Goal: Find specific page/section: Find specific page/section

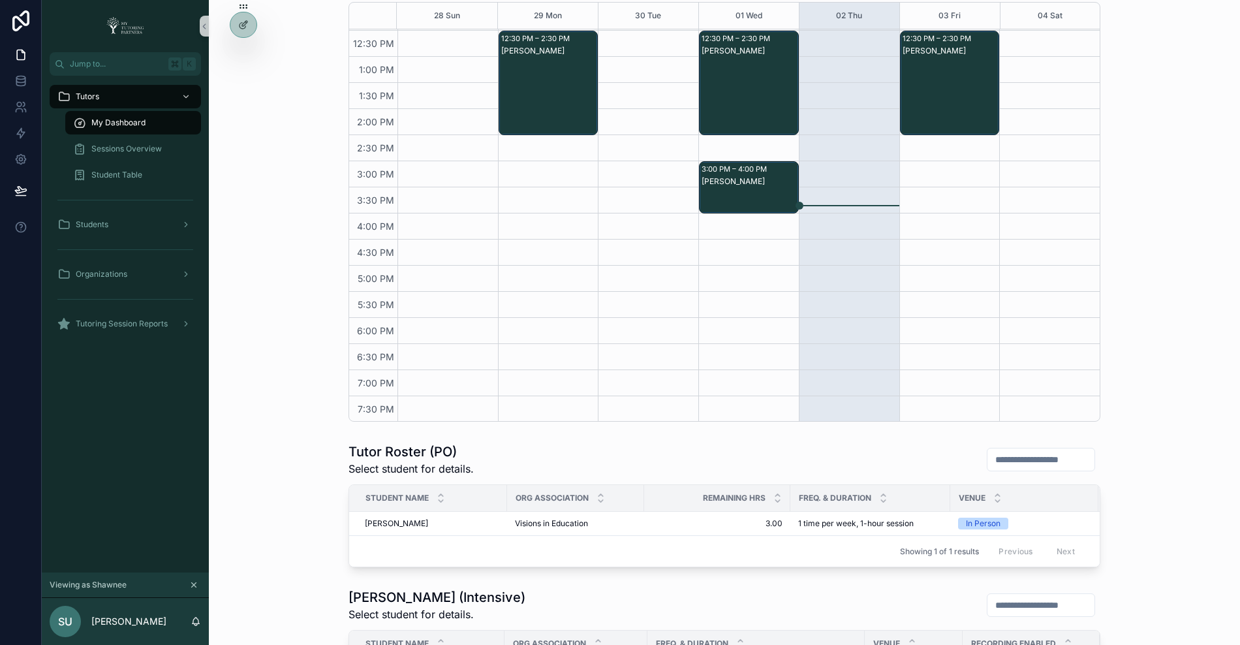
scroll to position [283, 0]
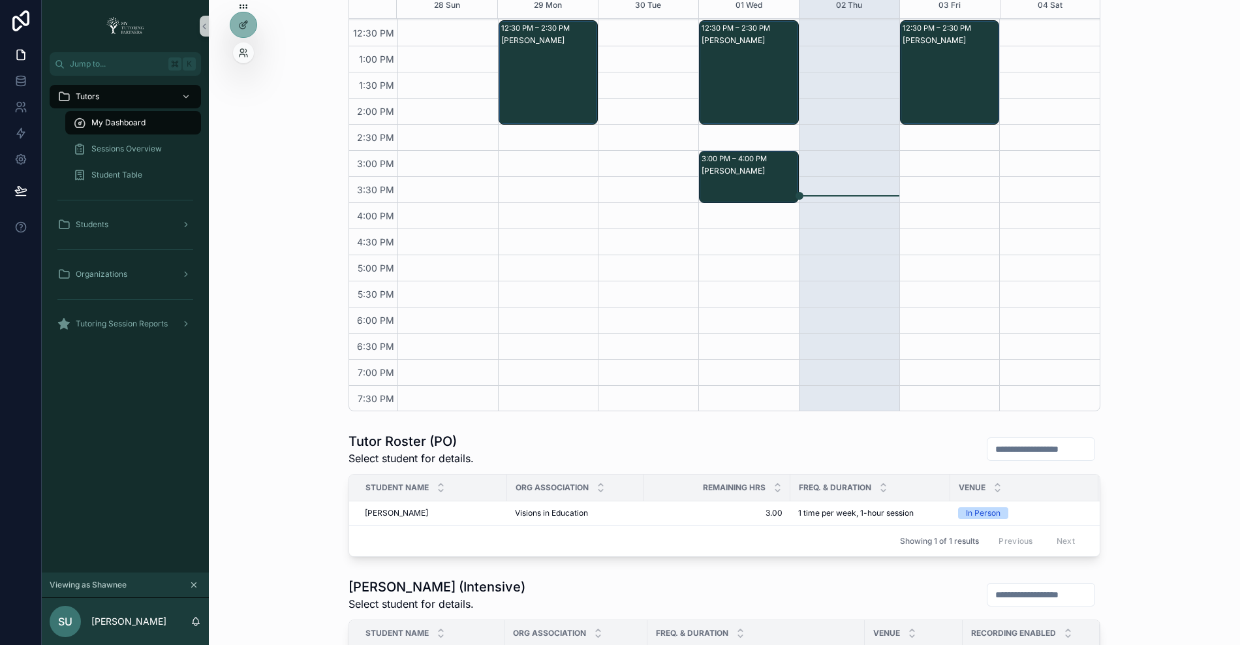
click at [246, 61] on div at bounding box center [243, 52] width 21 height 21
click at [242, 50] on icon at bounding box center [243, 53] width 10 height 10
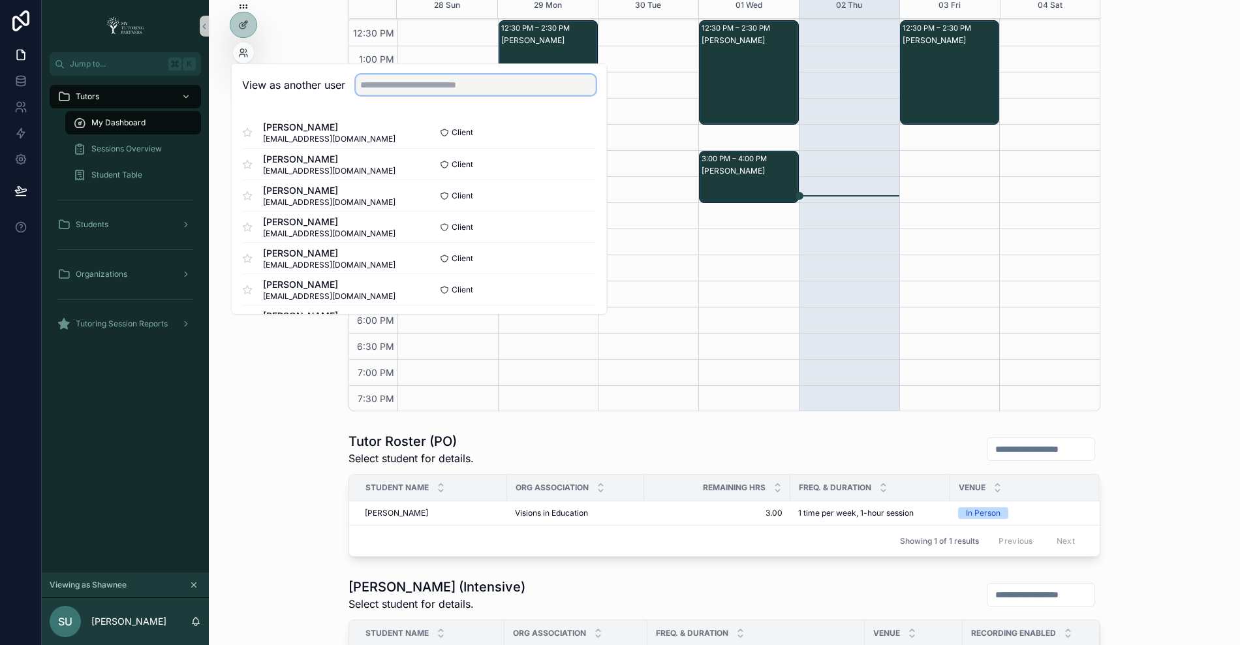
click at [375, 80] on input "text" at bounding box center [476, 84] width 240 height 21
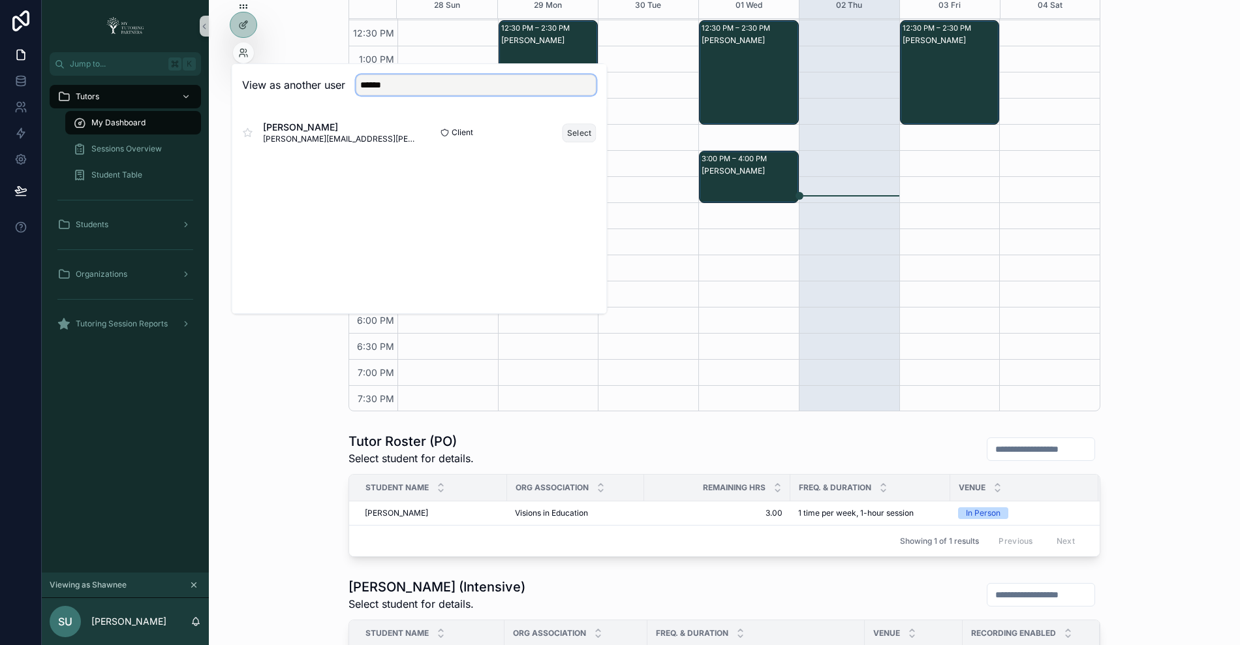
type input "******"
click at [578, 136] on button "Select" at bounding box center [580, 132] width 34 height 19
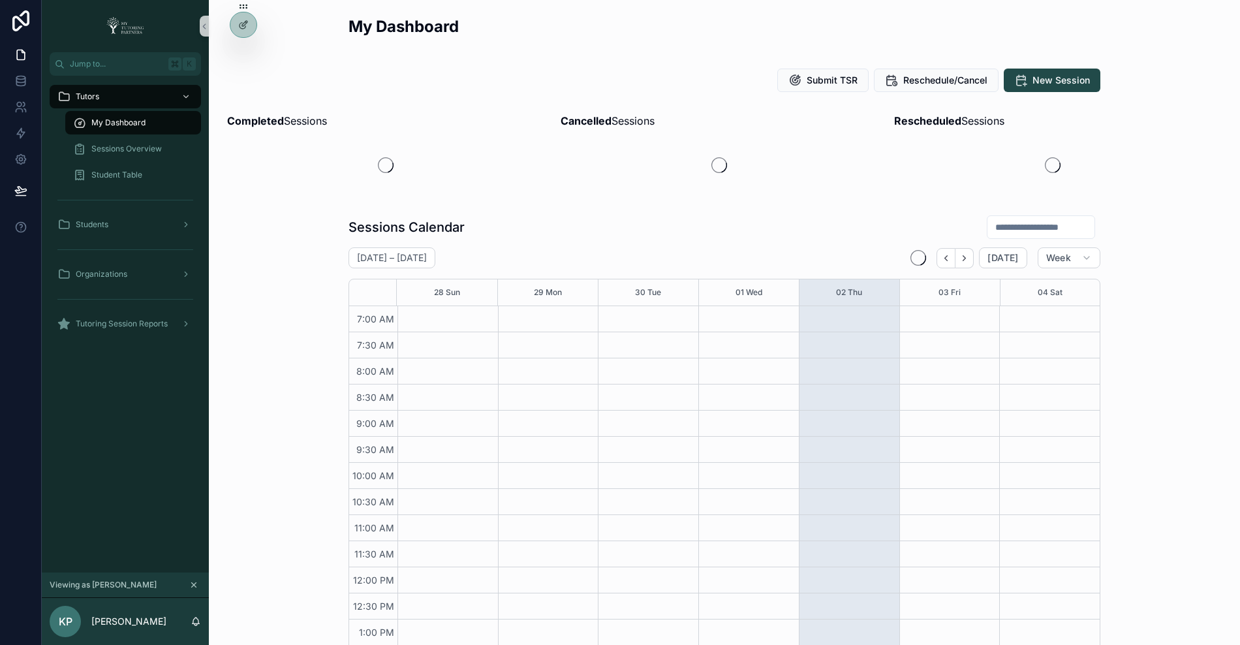
scroll to position [286, 0]
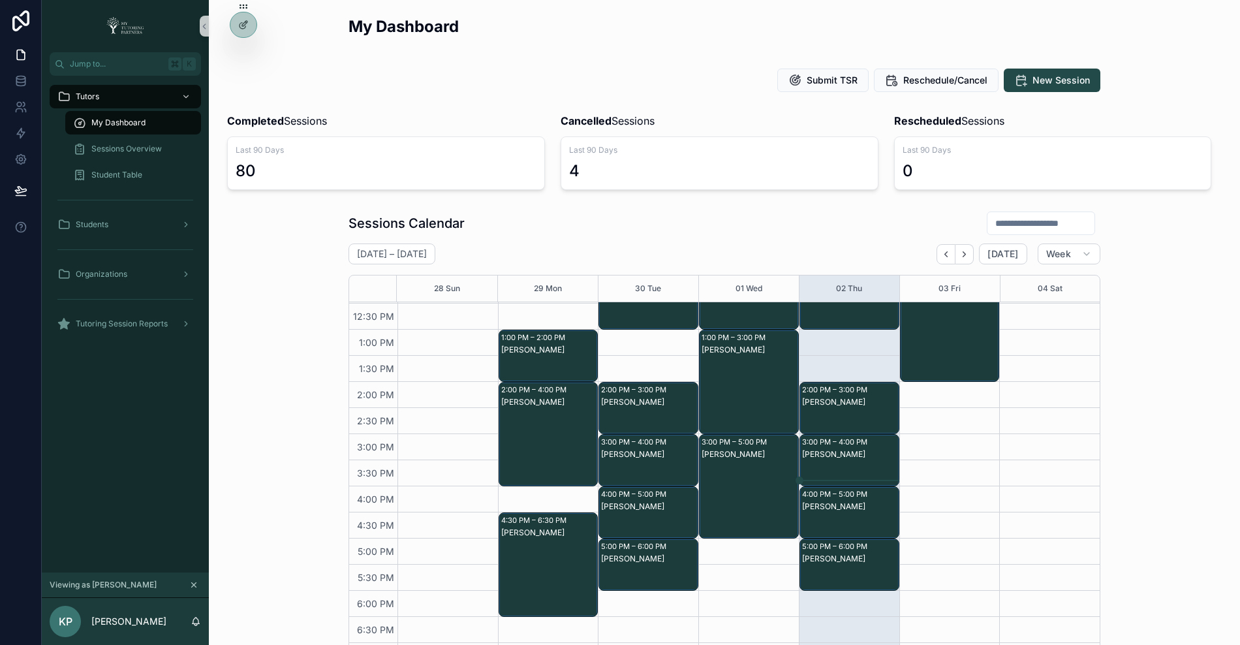
click at [1018, 212] on div "scrollable content" at bounding box center [1041, 222] width 108 height 23
click at [1018, 222] on input "scrollable content" at bounding box center [1041, 223] width 107 height 18
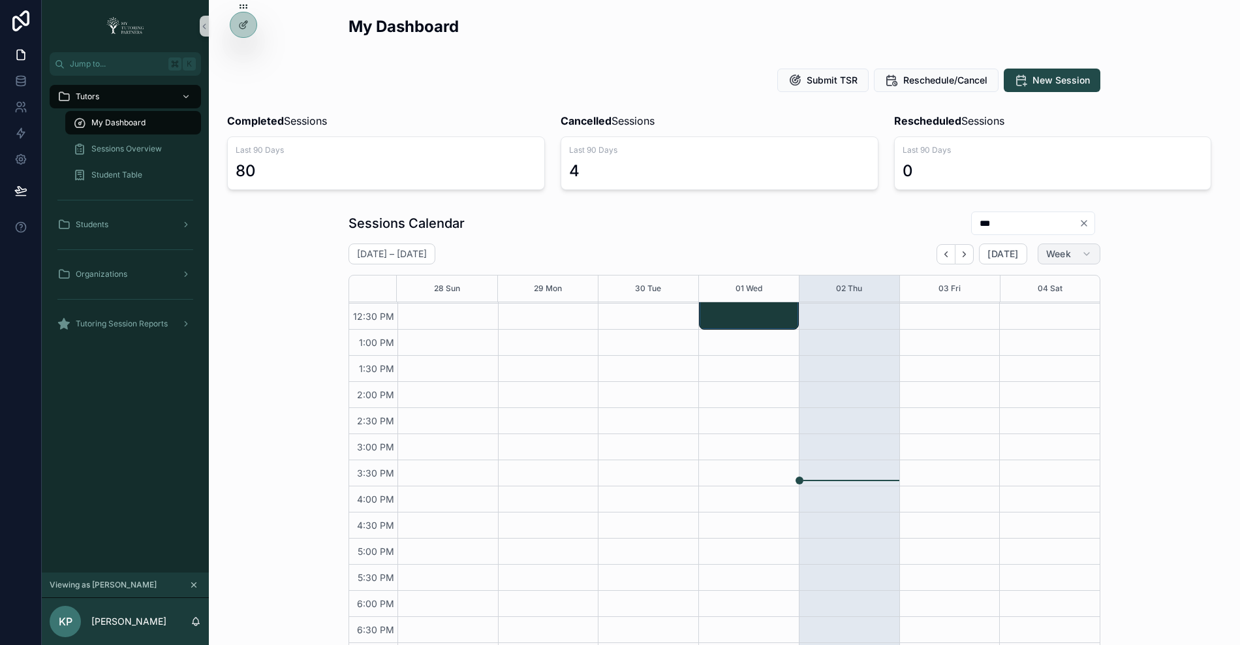
type input "***"
click at [1071, 256] on button "Week" at bounding box center [1069, 253] width 63 height 21
click at [1025, 287] on span "Month" at bounding box center [1013, 285] width 27 height 13
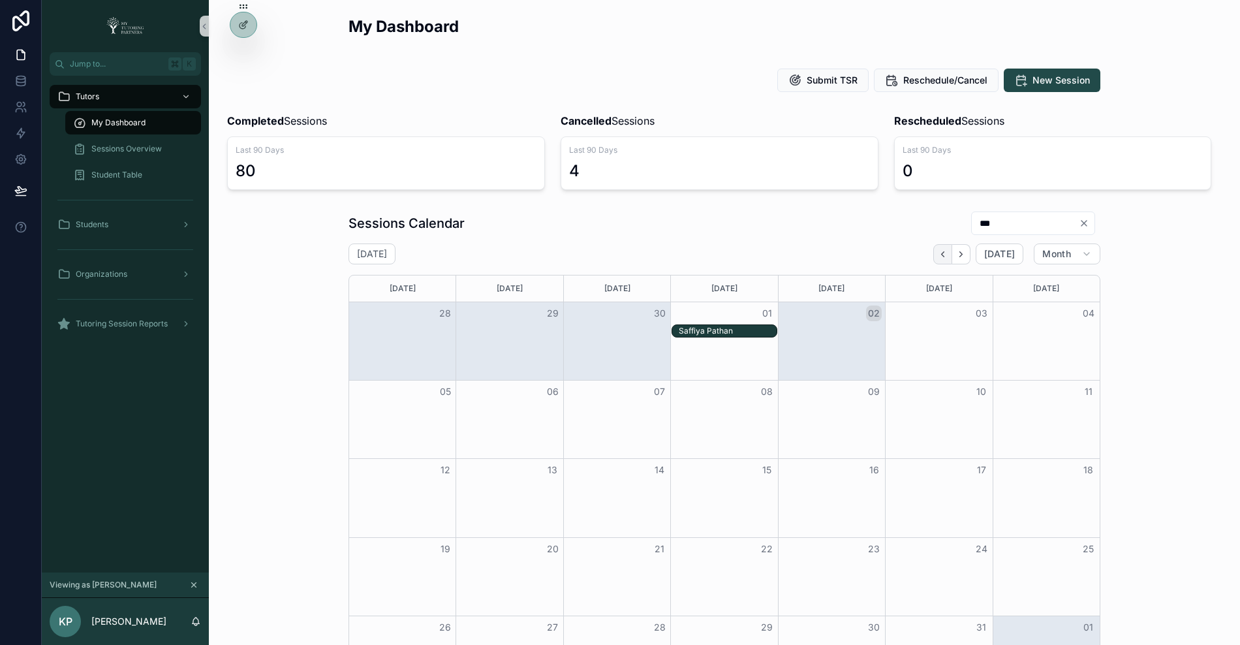
click at [944, 252] on icon "Back" at bounding box center [943, 253] width 3 height 5
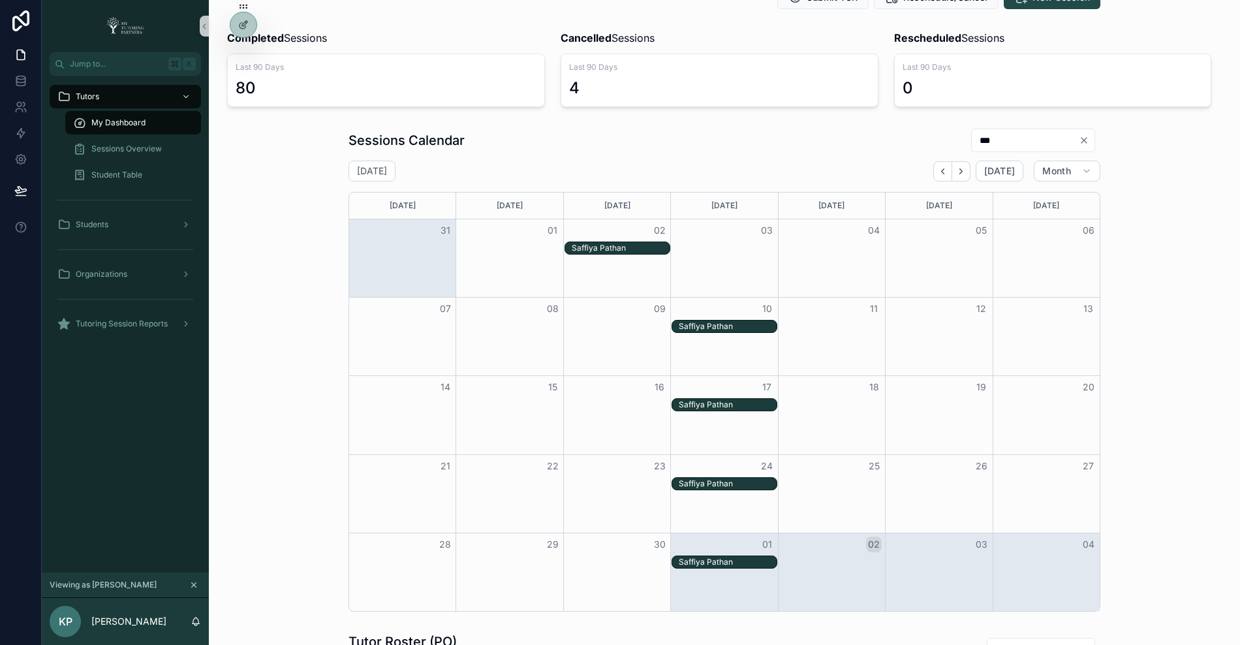
scroll to position [99, 0]
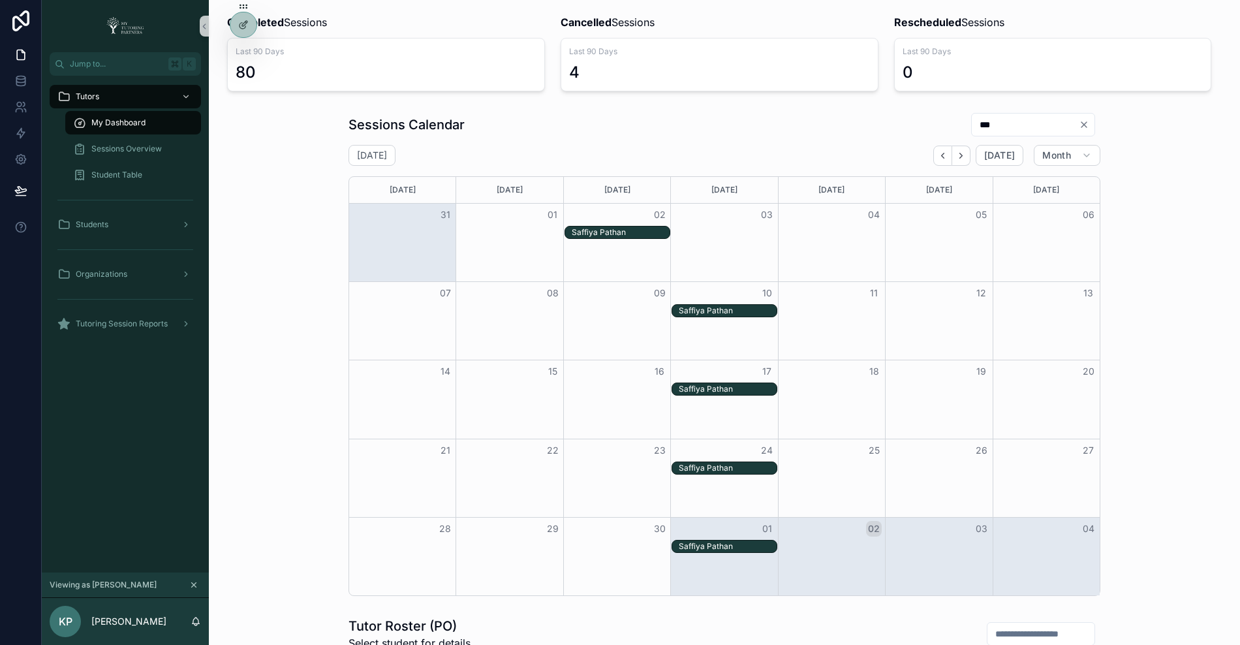
click at [734, 305] on div "Saffiya Pathan" at bounding box center [728, 310] width 98 height 10
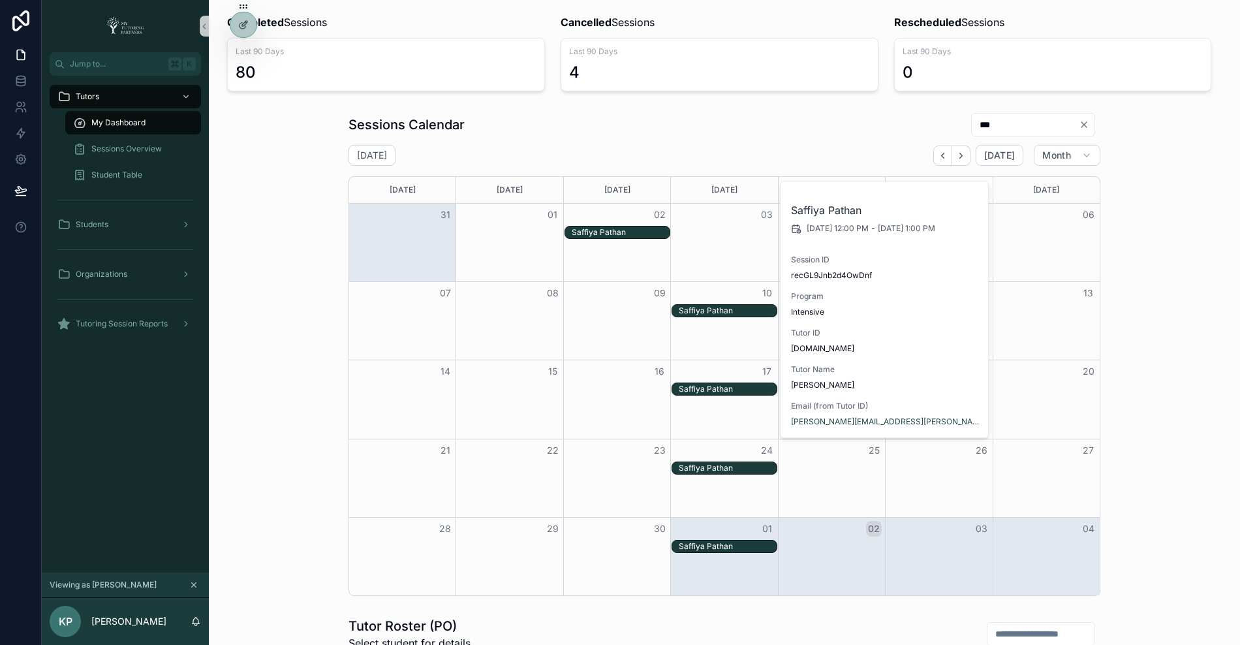
click at [245, 389] on div "Sessions Calendar *** [DATE] [DATE] Month [DATE] [DATE] [DATE] [DATE] [DATE] [D…" at bounding box center [724, 354] width 1010 height 494
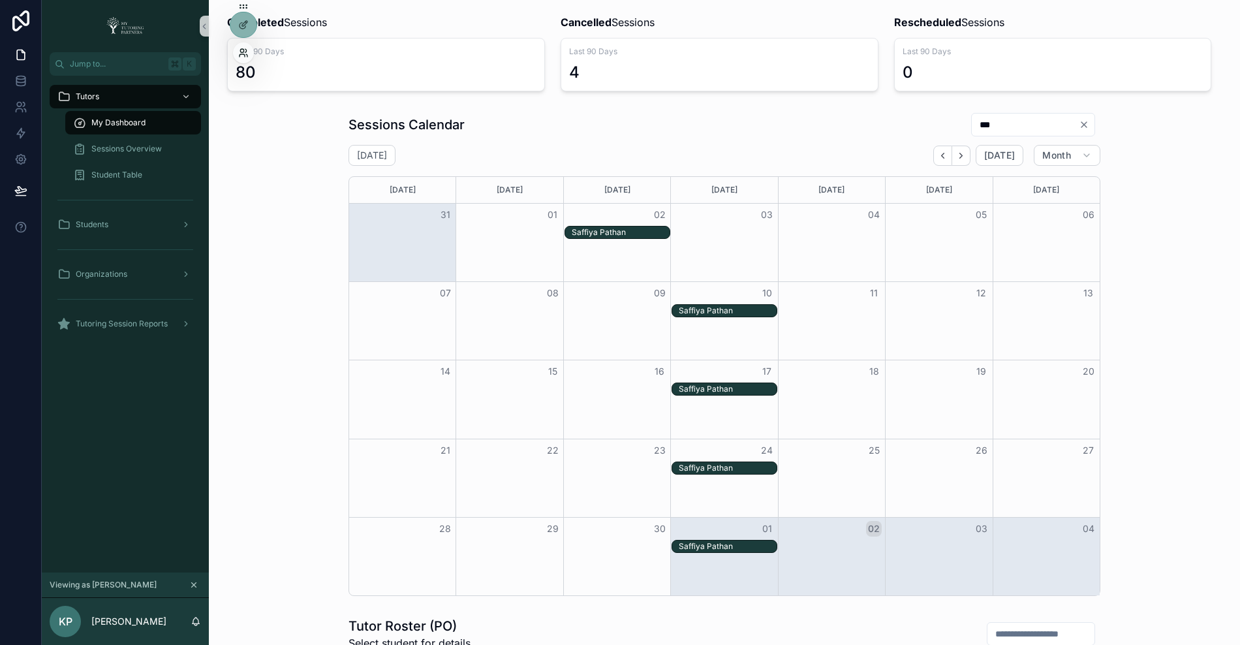
click at [239, 50] on icon at bounding box center [243, 53] width 10 height 10
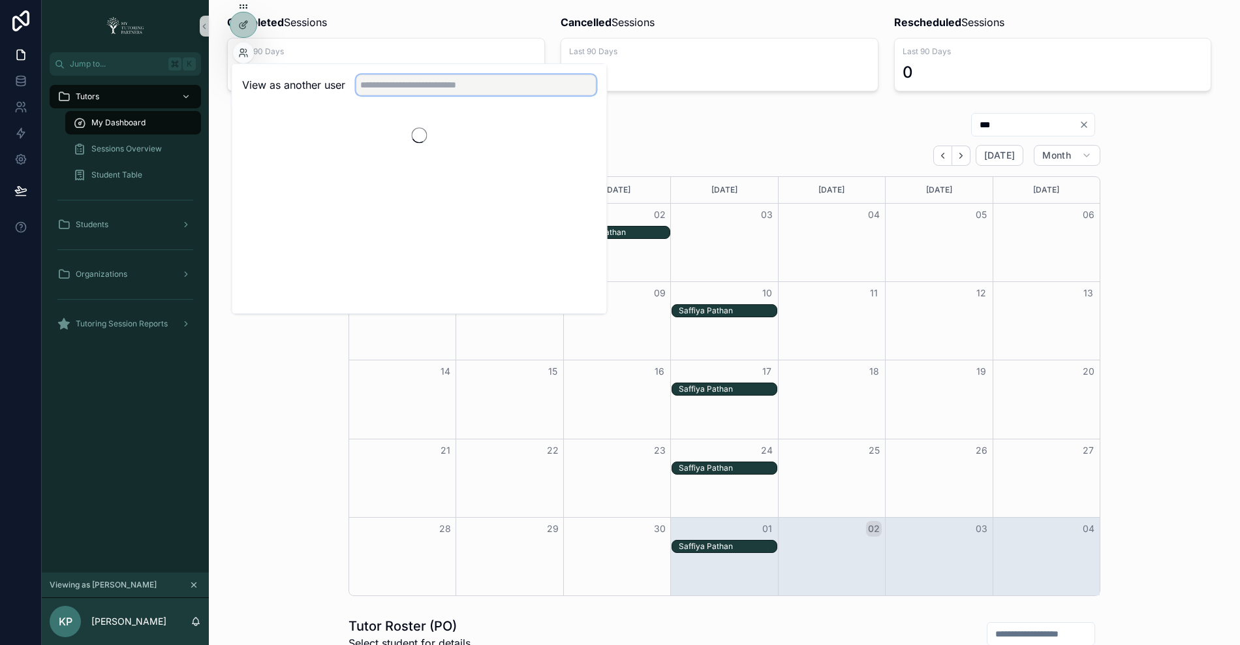
click at [458, 93] on input "text" at bounding box center [476, 84] width 240 height 21
type input "****"
click at [570, 131] on button "Select" at bounding box center [580, 132] width 34 height 19
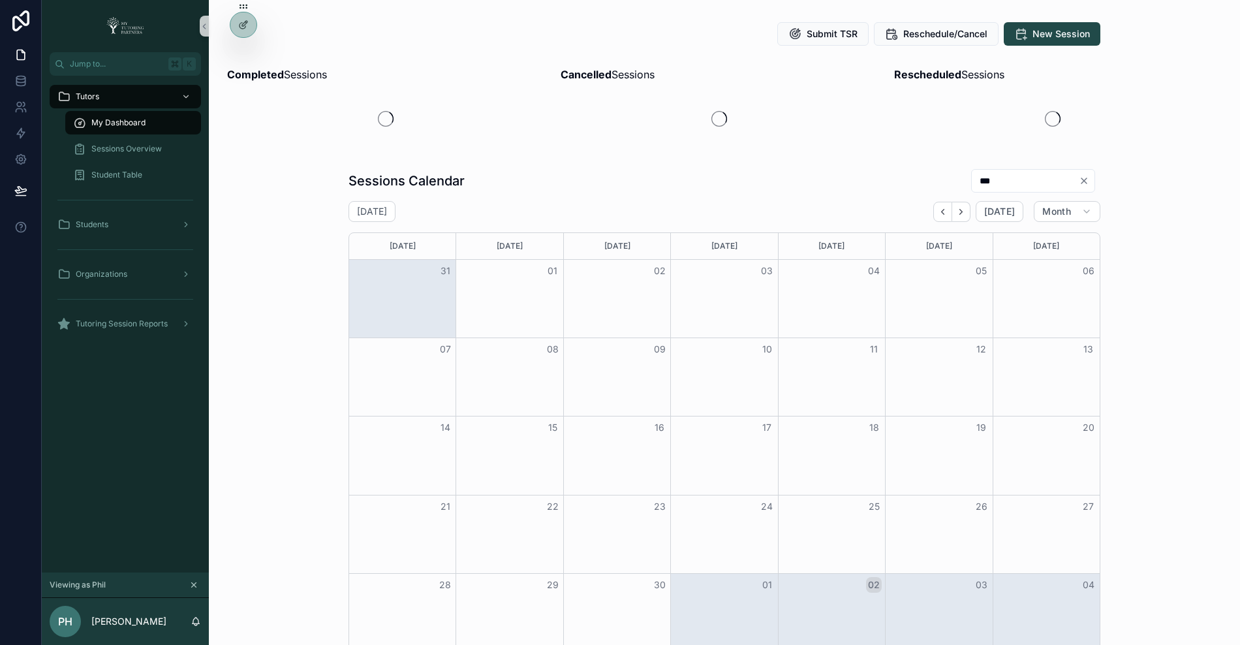
scroll to position [82, 0]
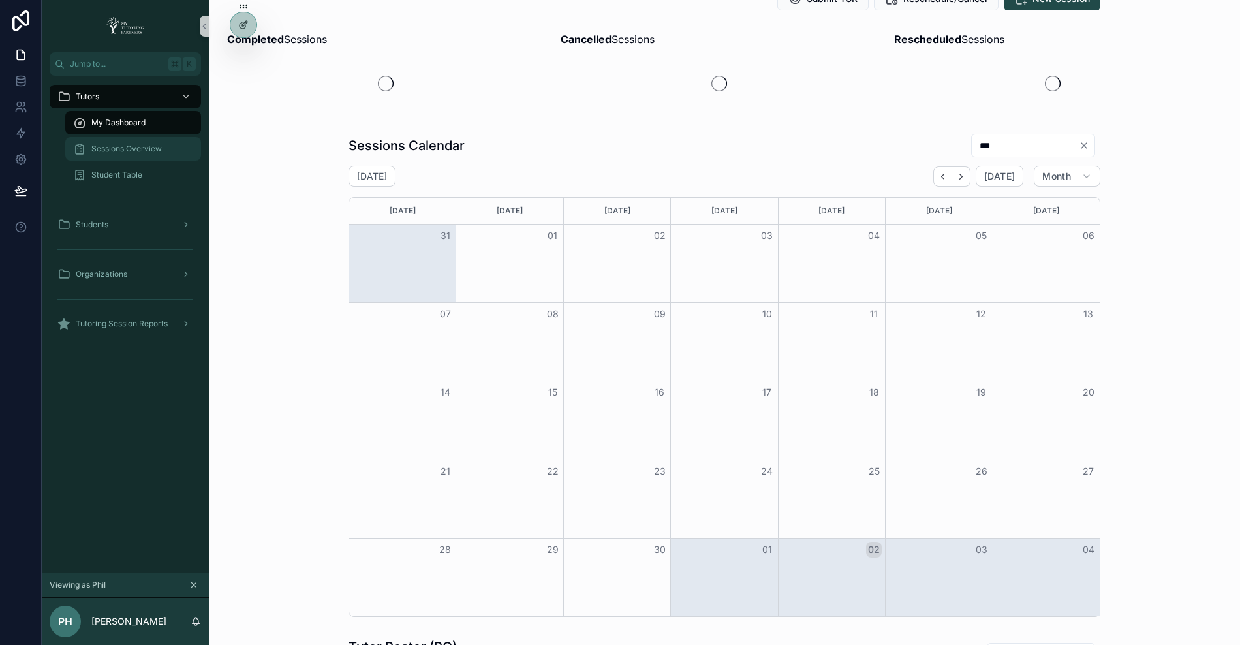
click at [151, 149] on span "Sessions Overview" at bounding box center [126, 149] width 70 height 10
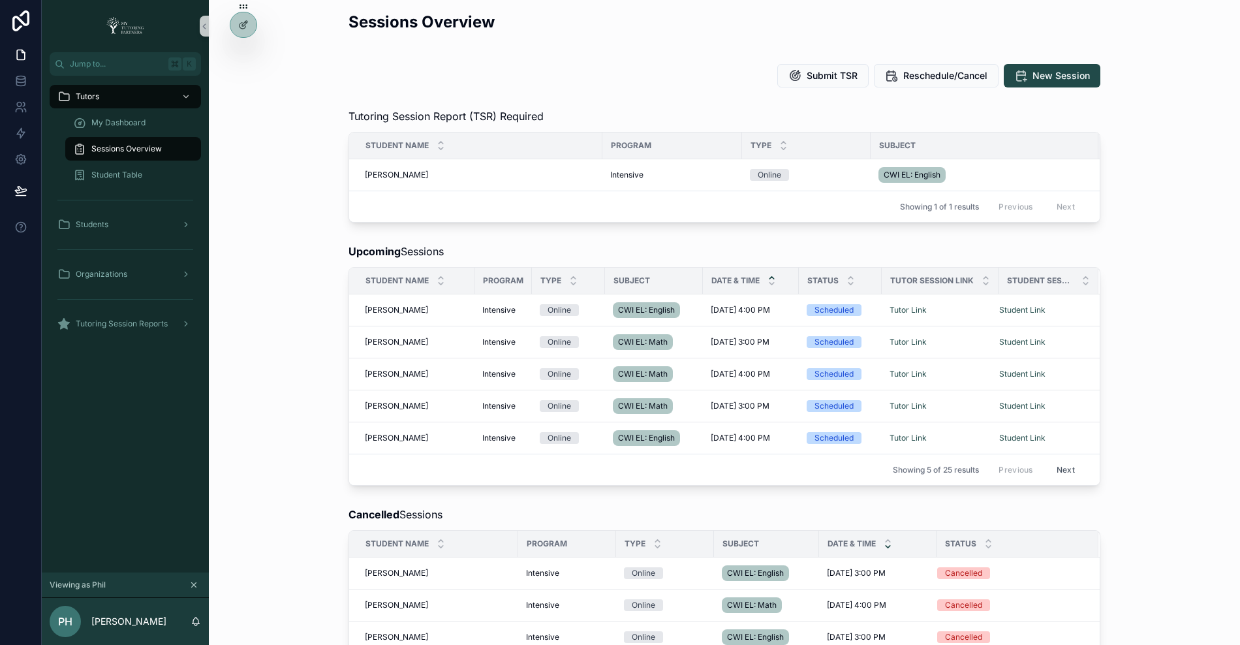
scroll to position [5, 0]
